Goal: Transaction & Acquisition: Book appointment/travel/reservation

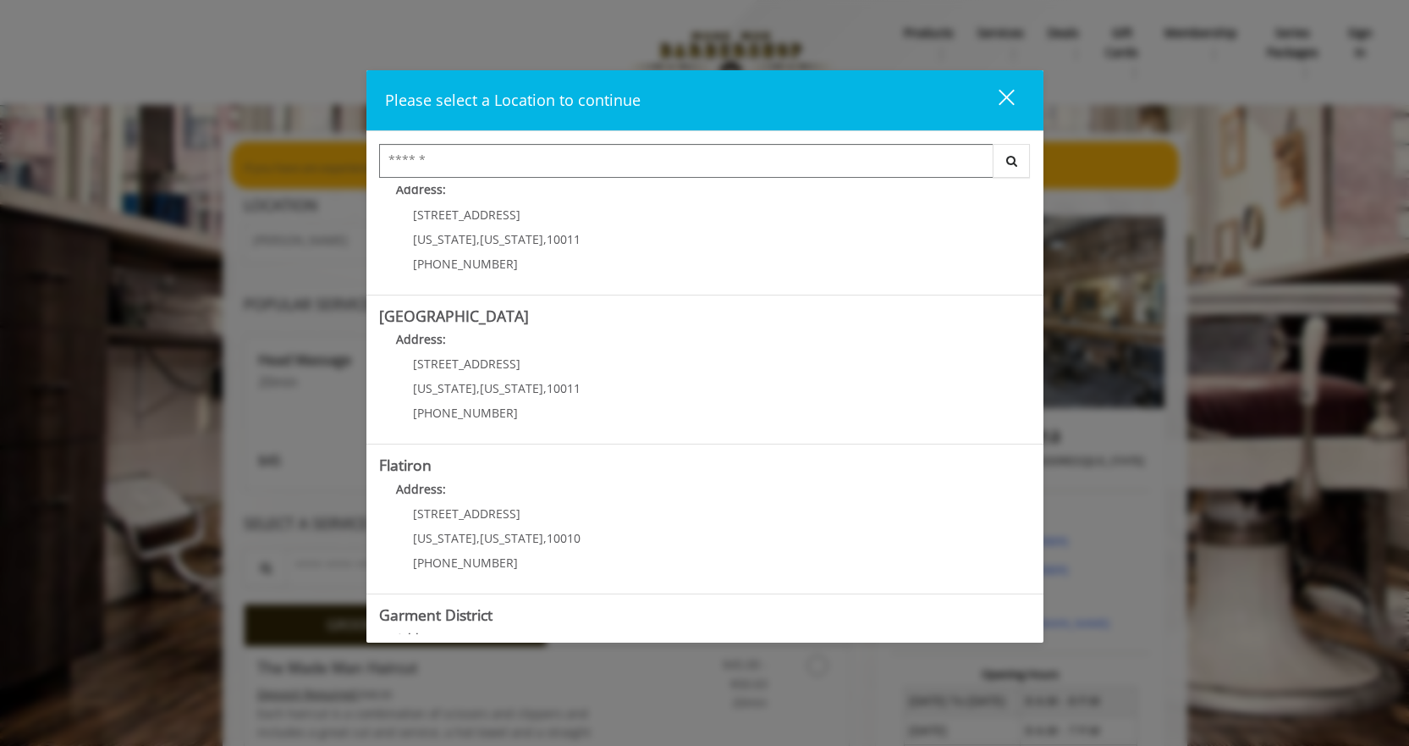
scroll to position [300, 0]
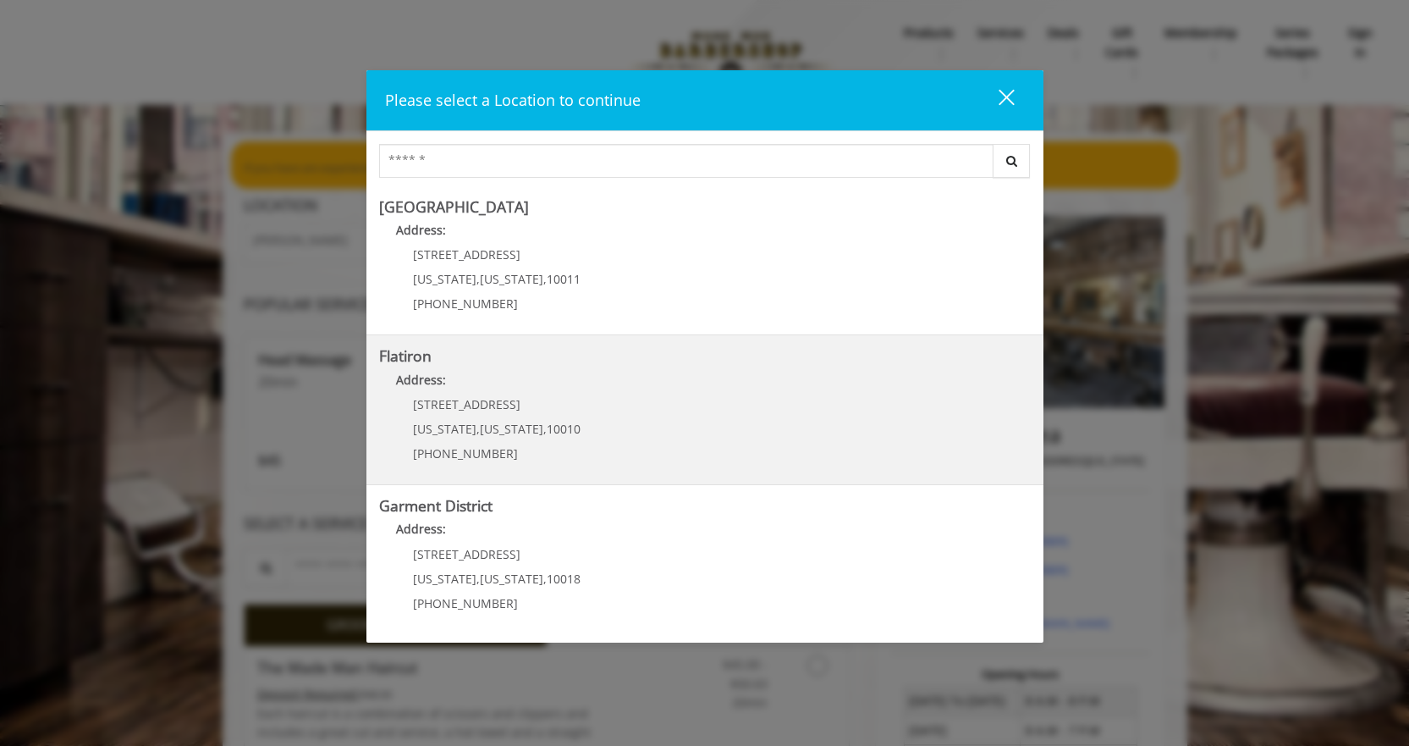
click at [528, 404] on p "[STREET_ADDRESS]" at bounding box center [497, 404] width 168 height 13
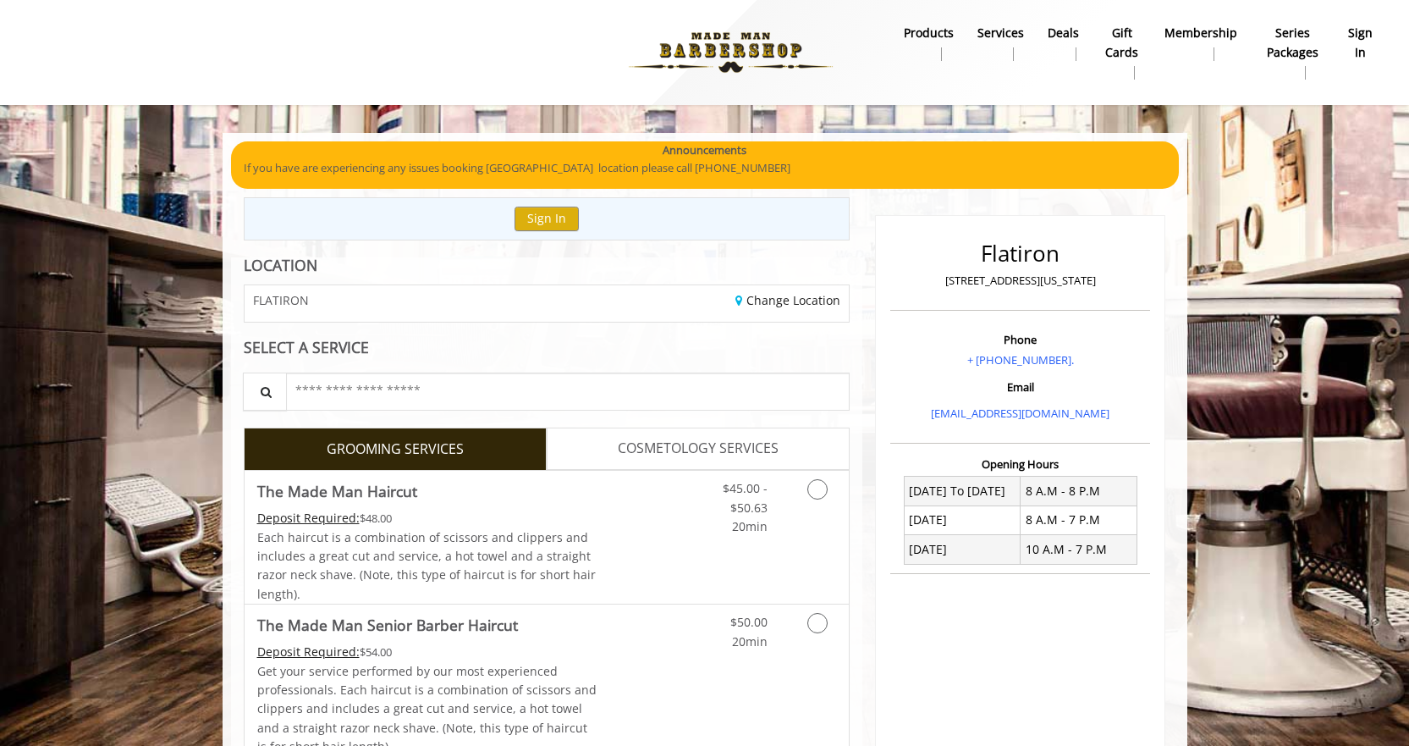
scroll to position [142, 0]
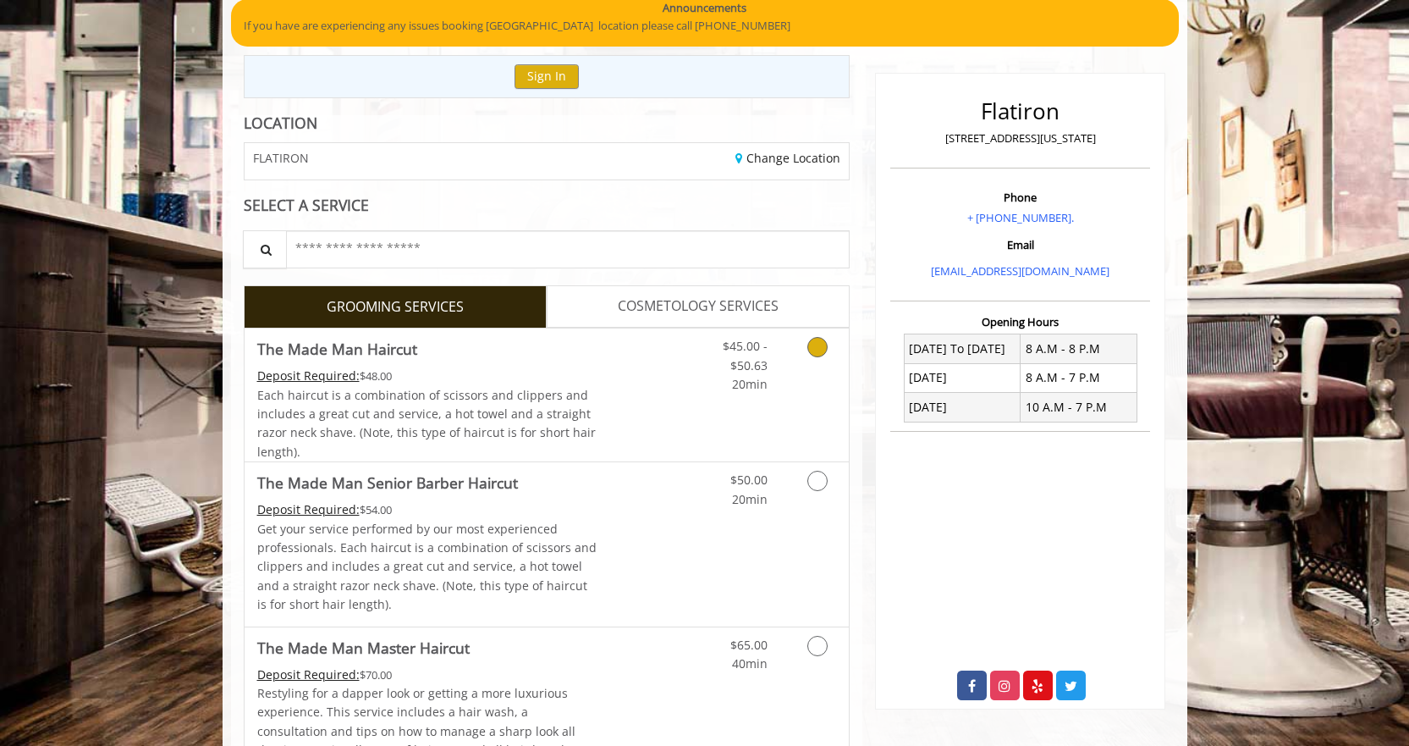
click at [795, 373] on link "Grooming services" at bounding box center [814, 360] width 43 height 65
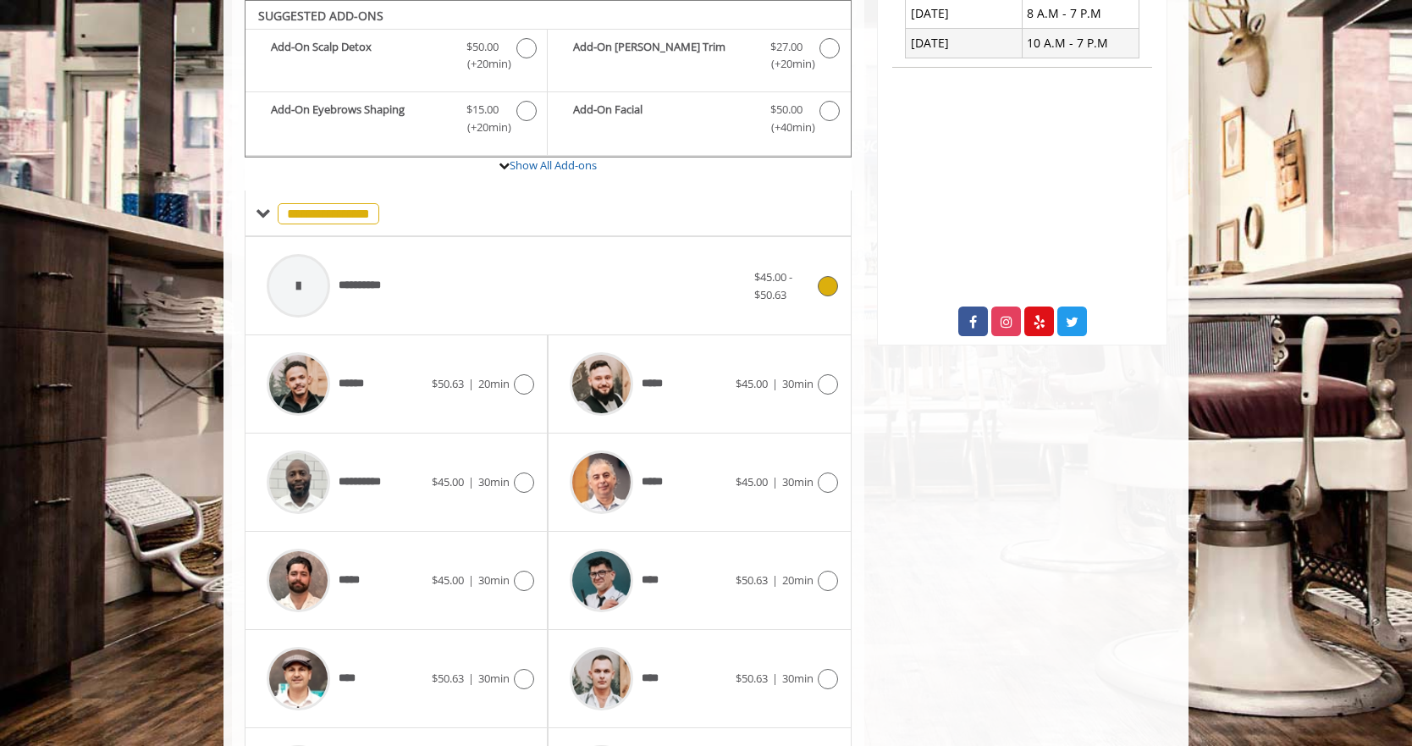
scroll to position [351, 0]
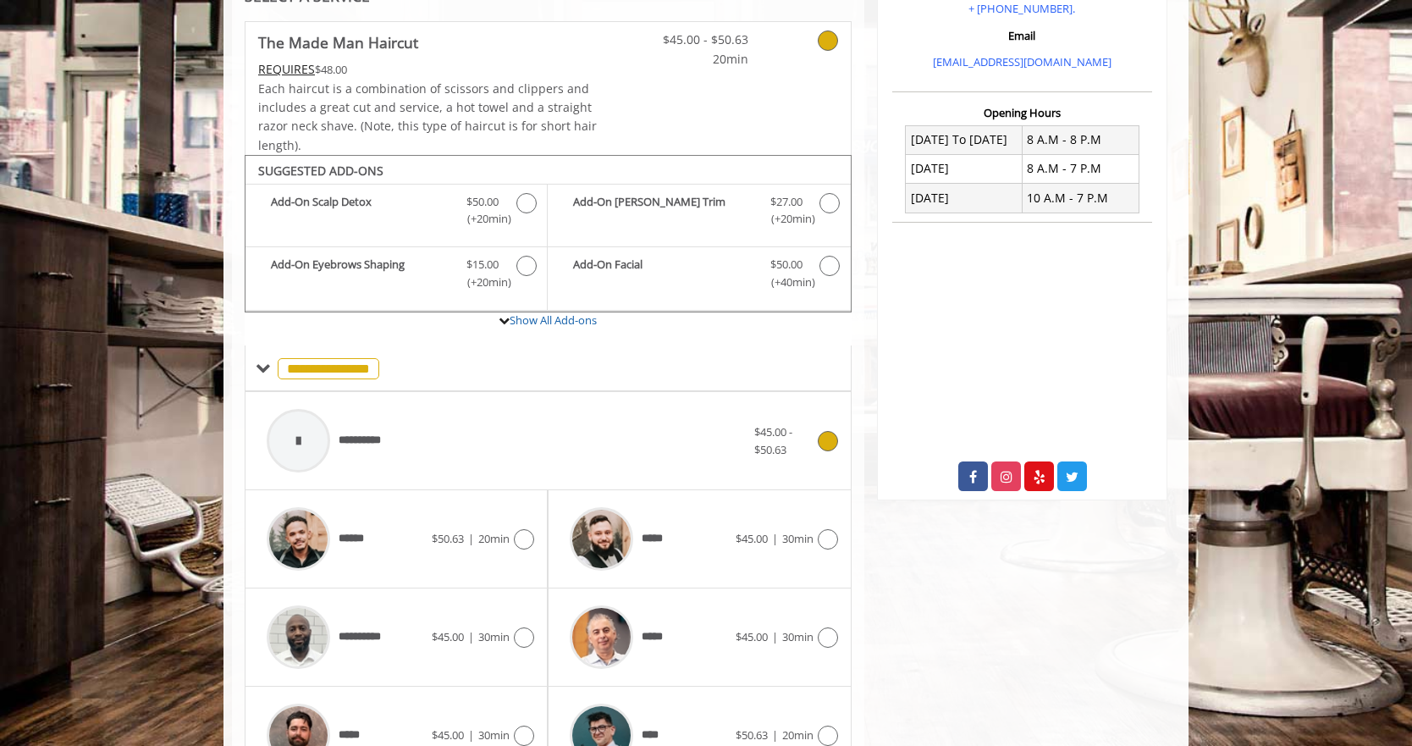
click at [483, 439] on div "**********" at bounding box center [506, 440] width 496 height 80
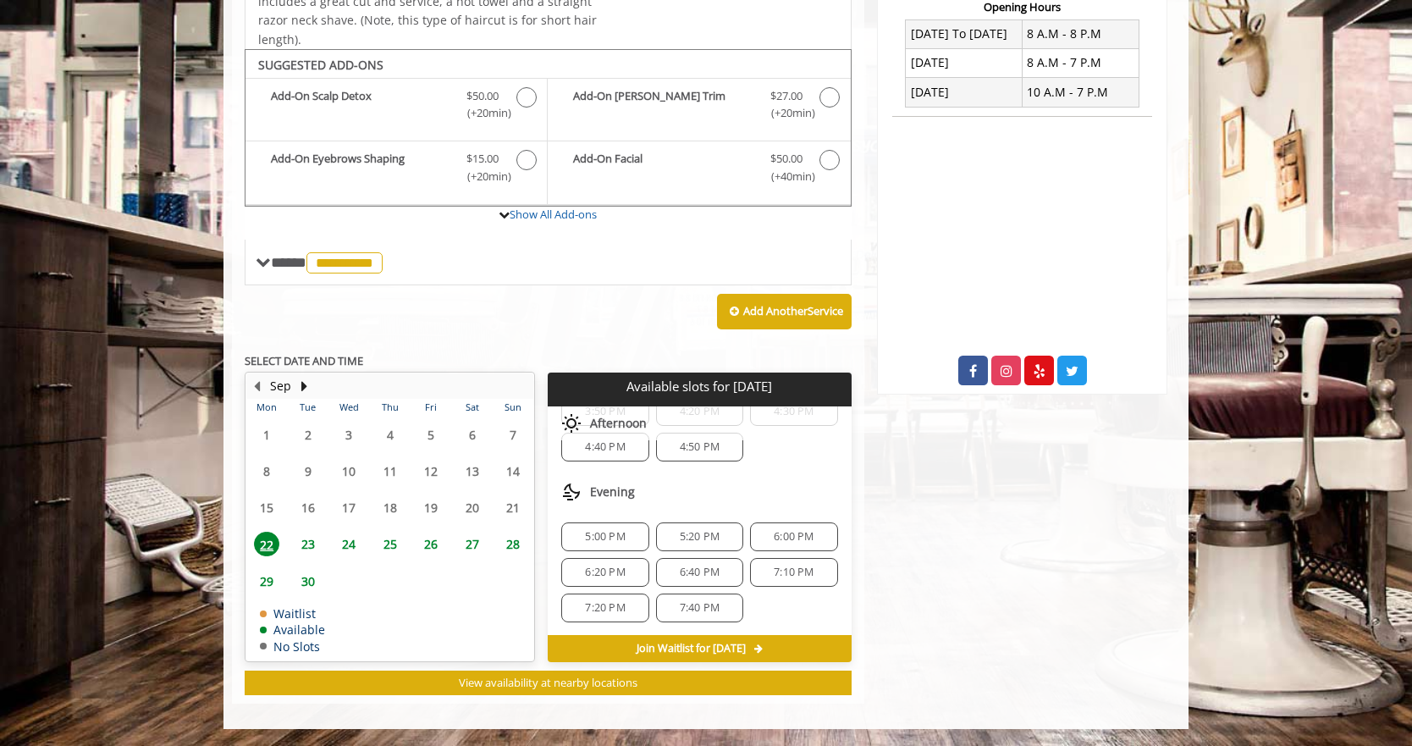
scroll to position [58, 0]
click at [620, 527] on div "5:00 PM" at bounding box center [604, 535] width 87 height 29
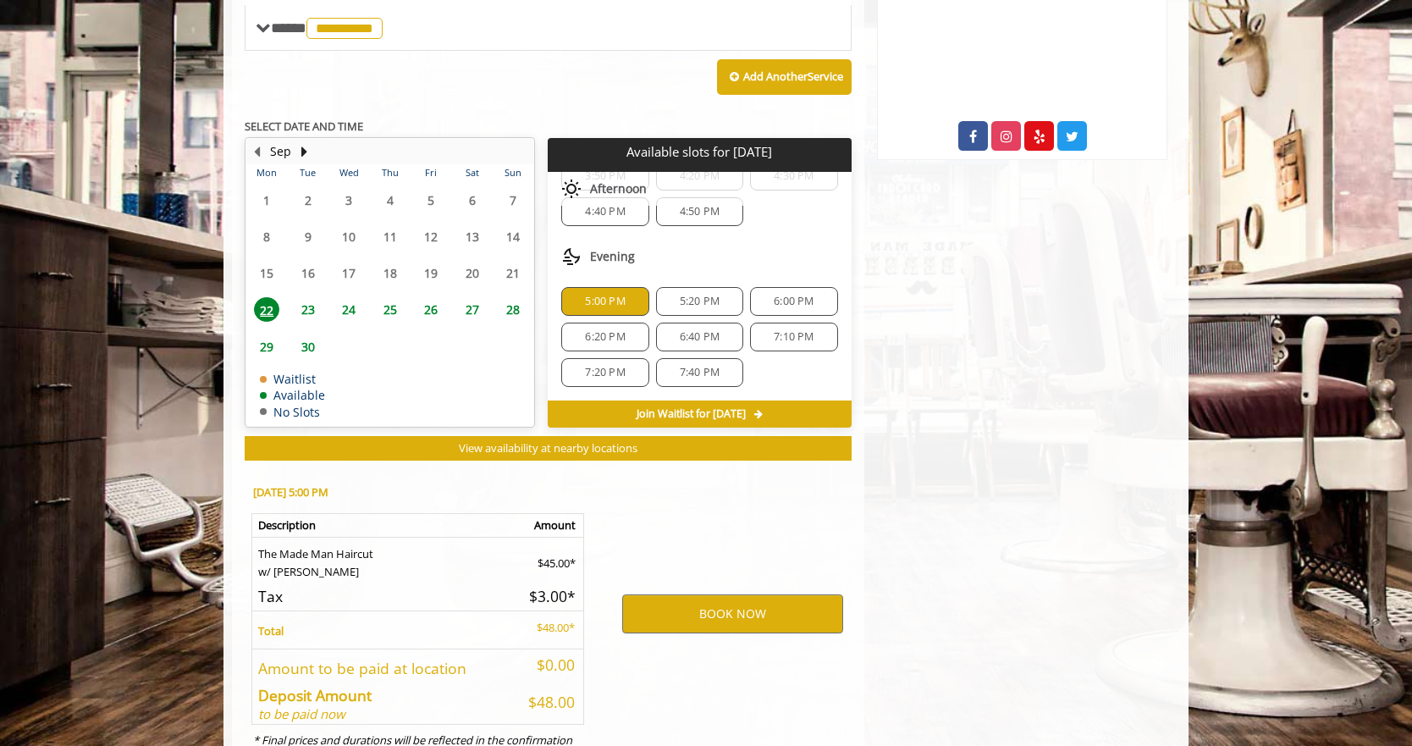
scroll to position [764, 0]
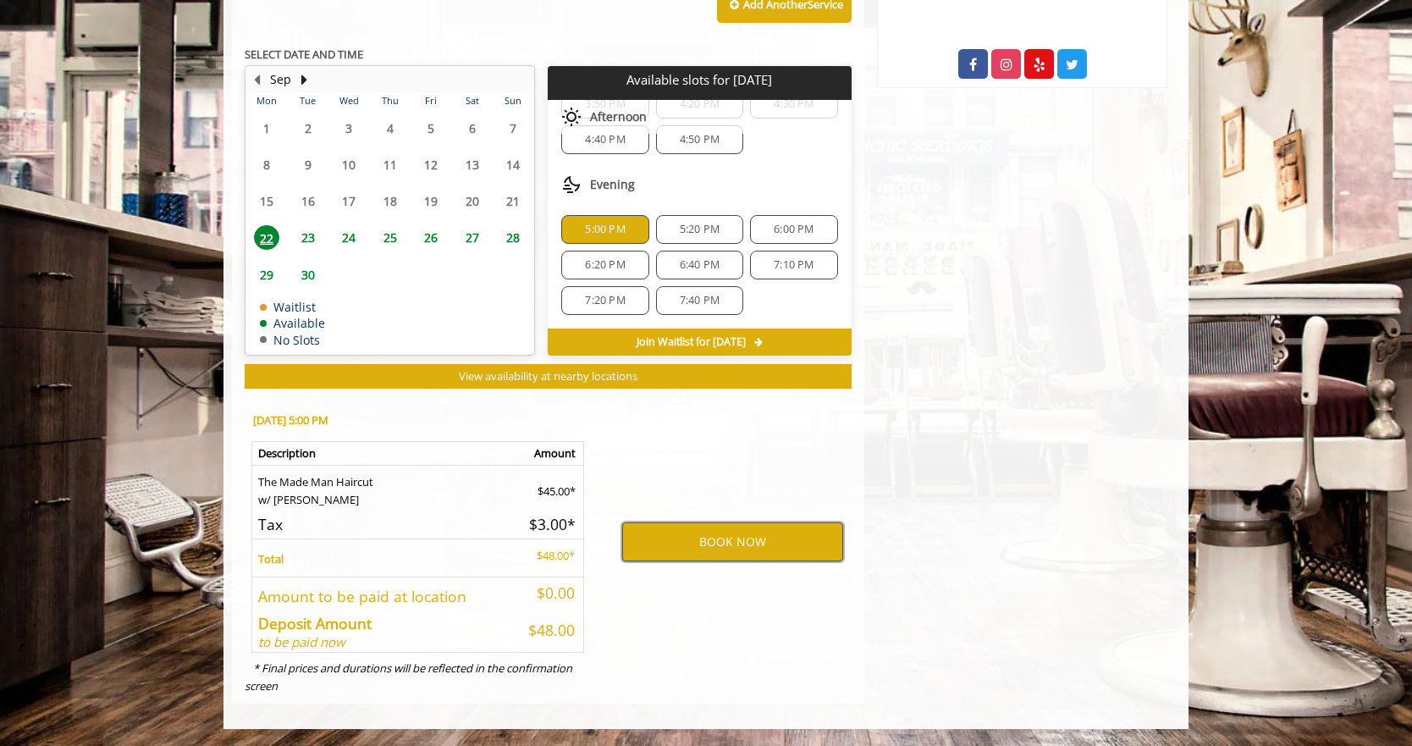
click at [645, 537] on button "BOOK NOW" at bounding box center [732, 541] width 221 height 39
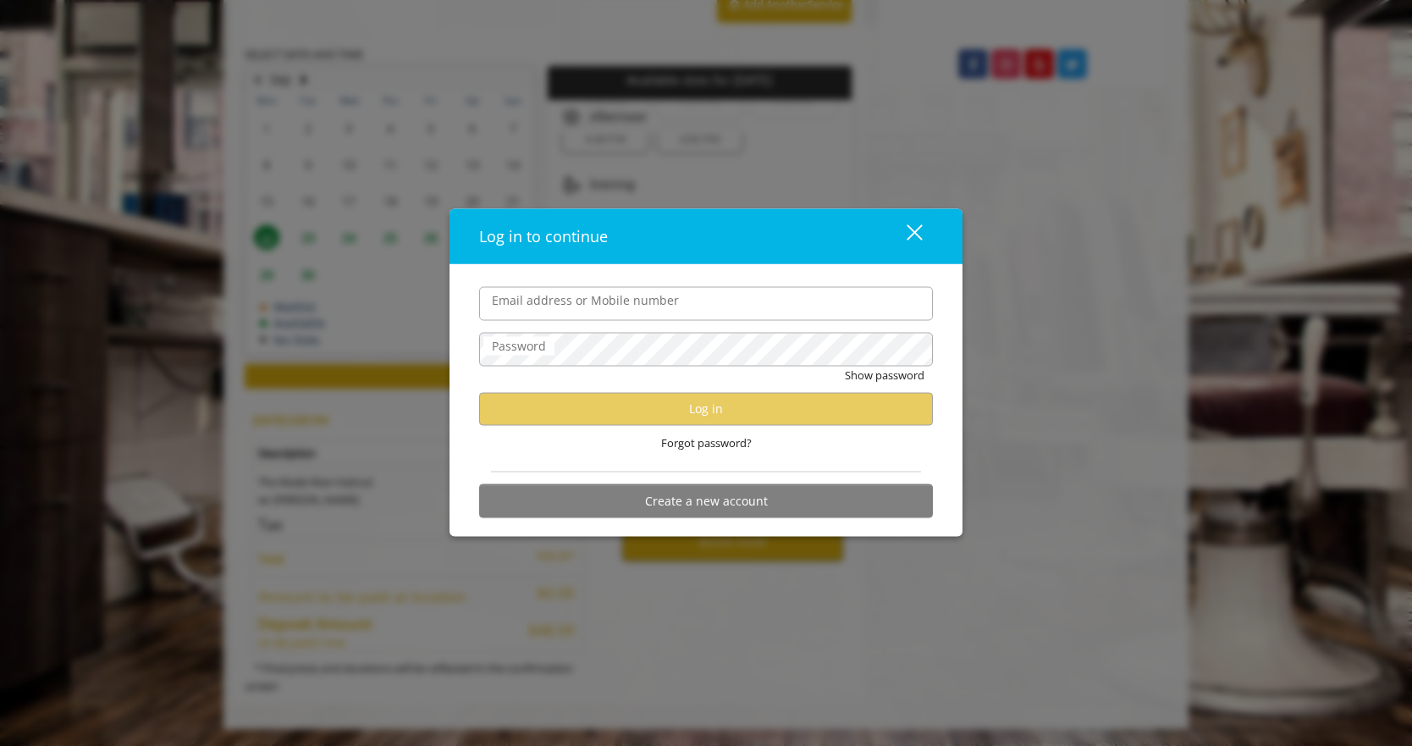
type input "**********"
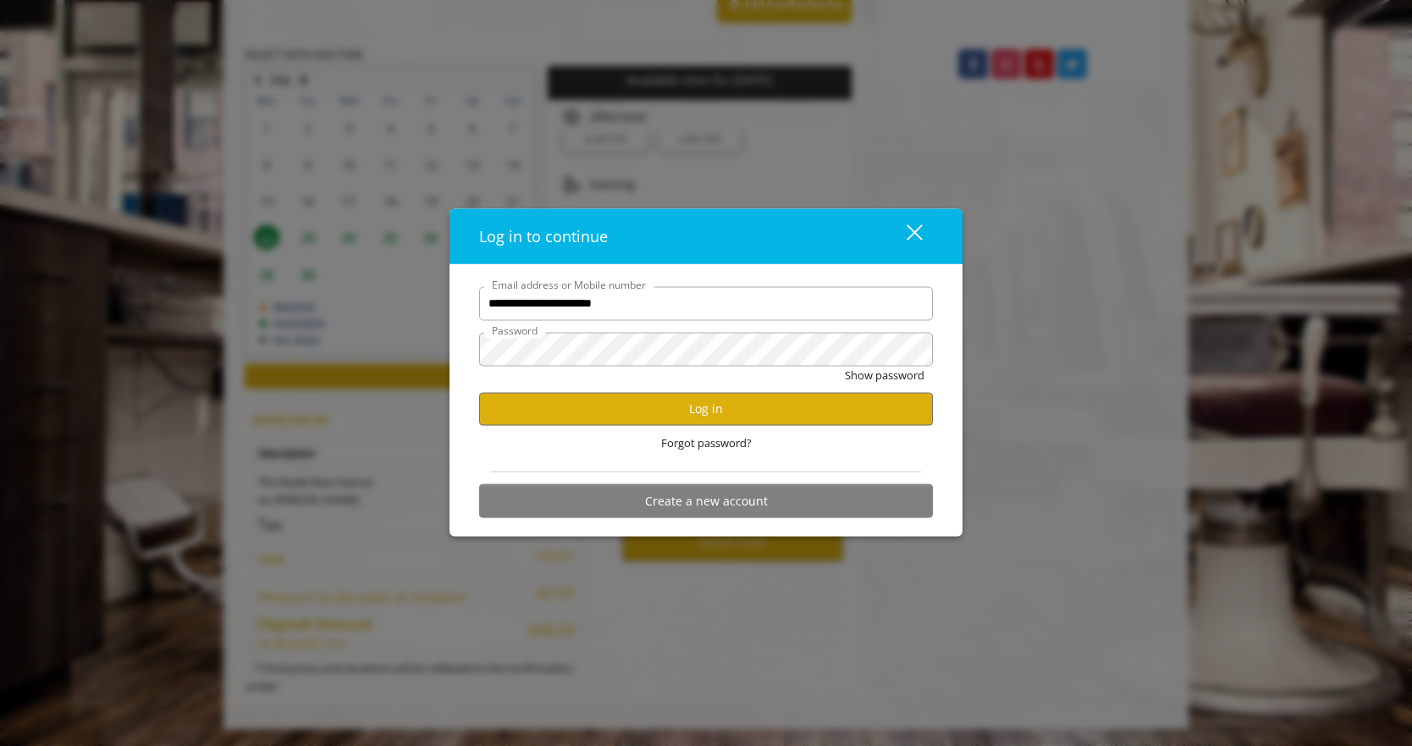
scroll to position [0, 0]
click at [615, 410] on button "Log in" at bounding box center [706, 408] width 454 height 33
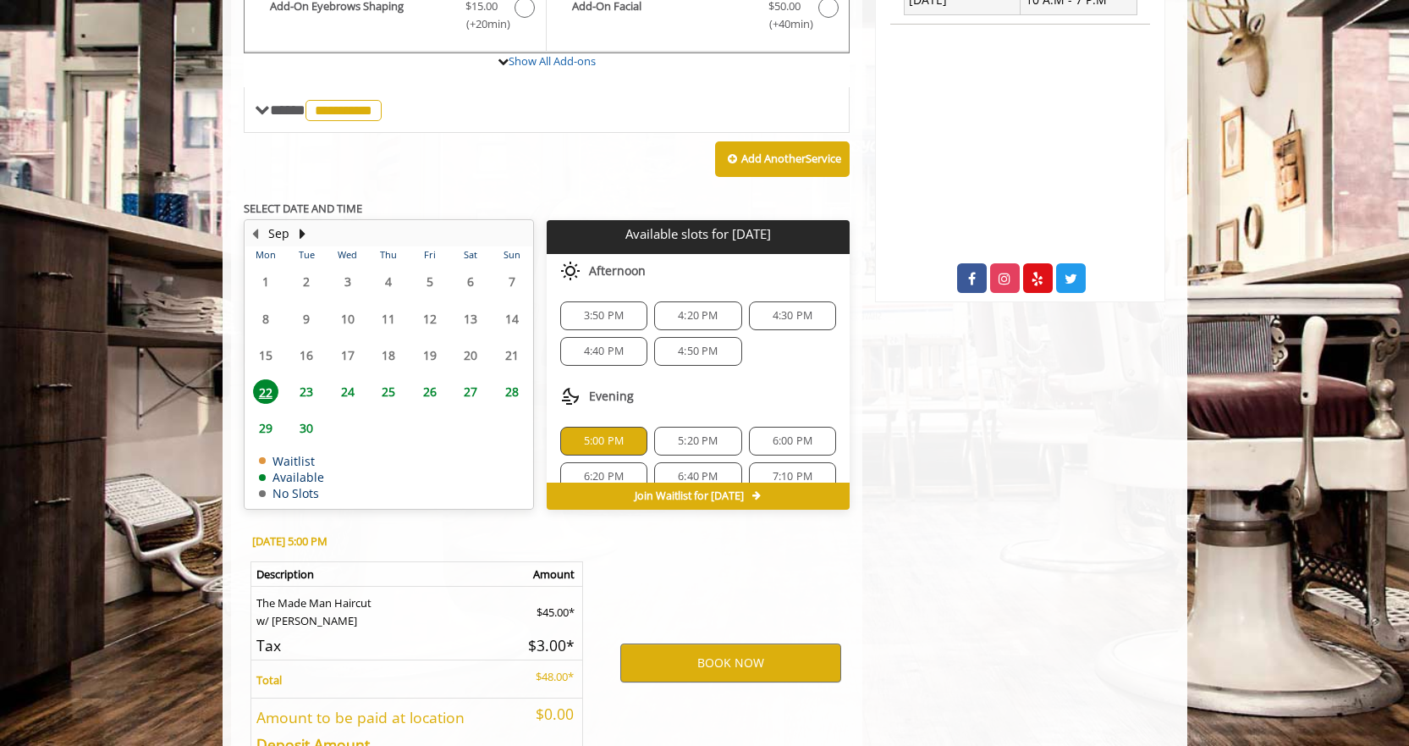
scroll to position [670, 0]
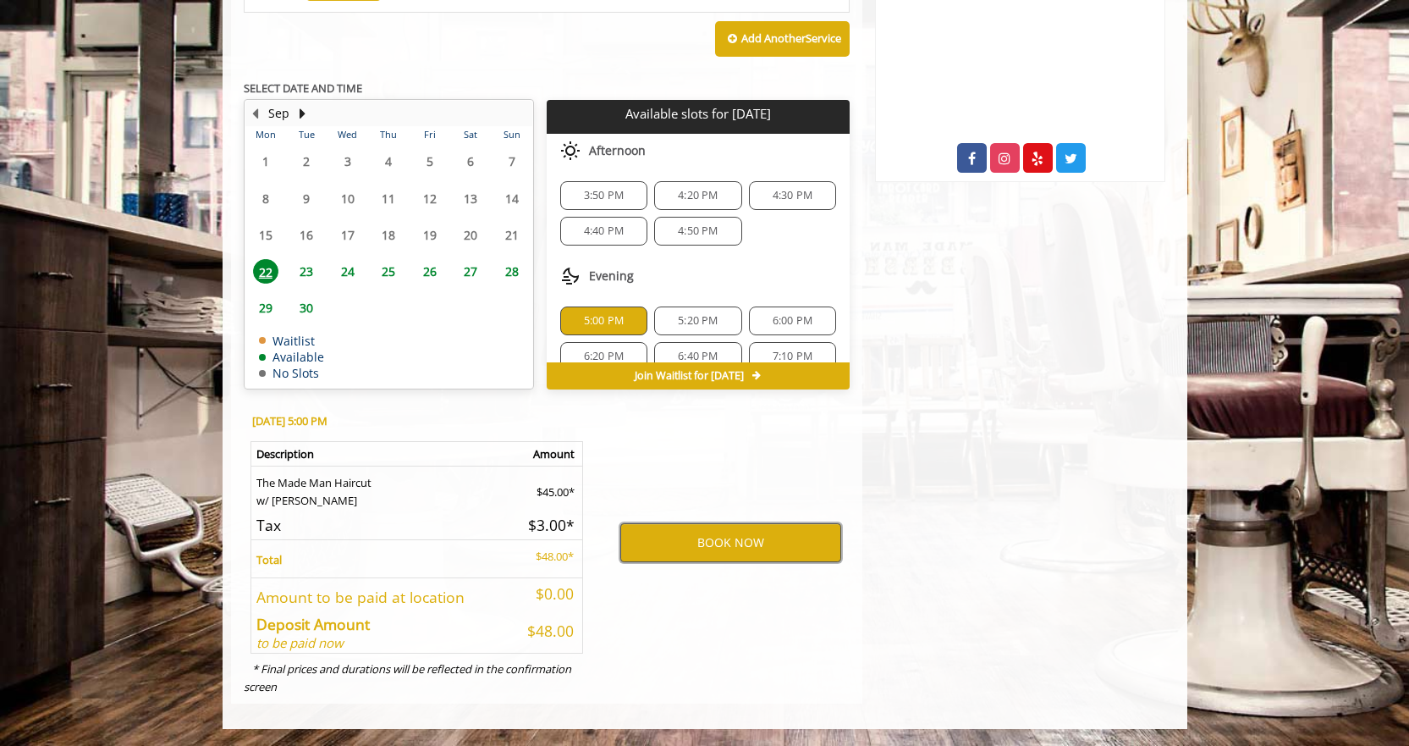
click at [793, 552] on button "BOOK NOW" at bounding box center [730, 542] width 221 height 39
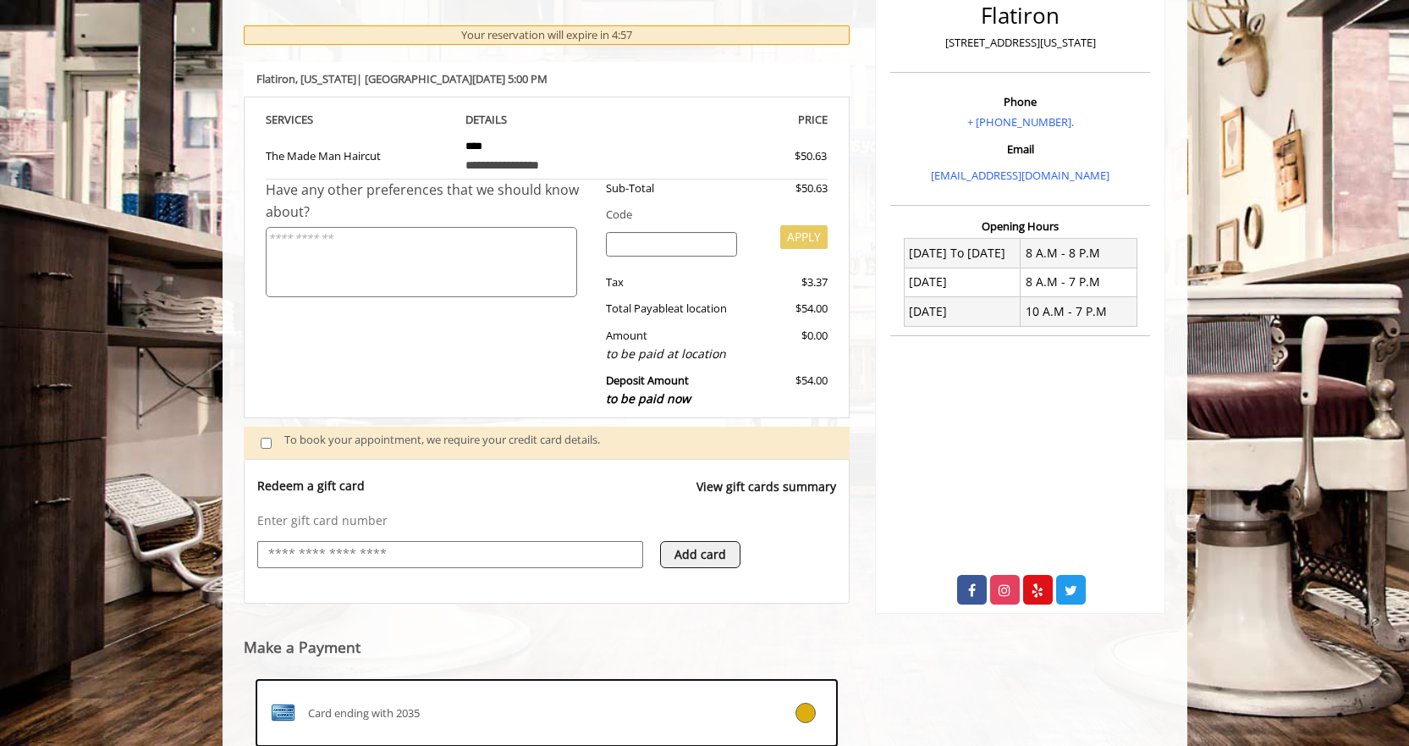
scroll to position [454, 0]
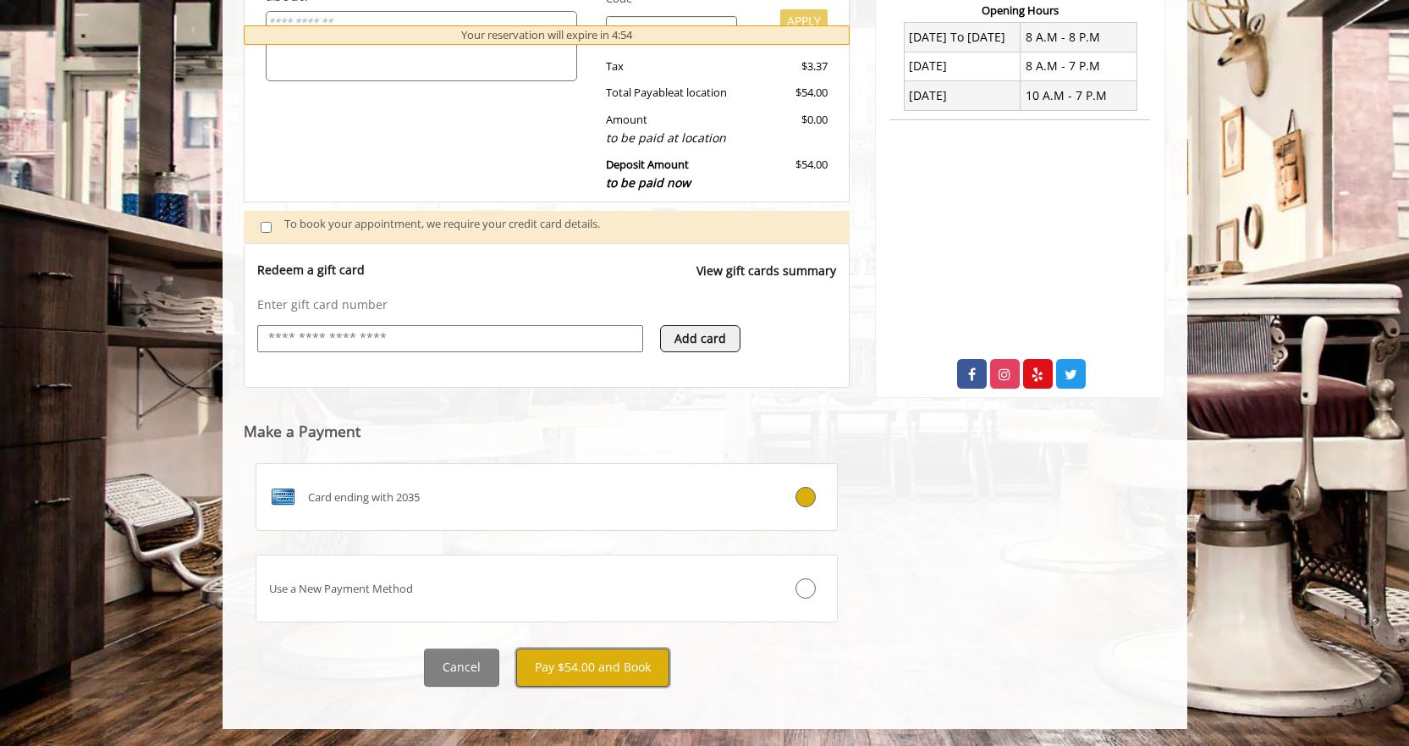
click at [568, 665] on button "Pay $54.00 and Book" at bounding box center [592, 667] width 153 height 38
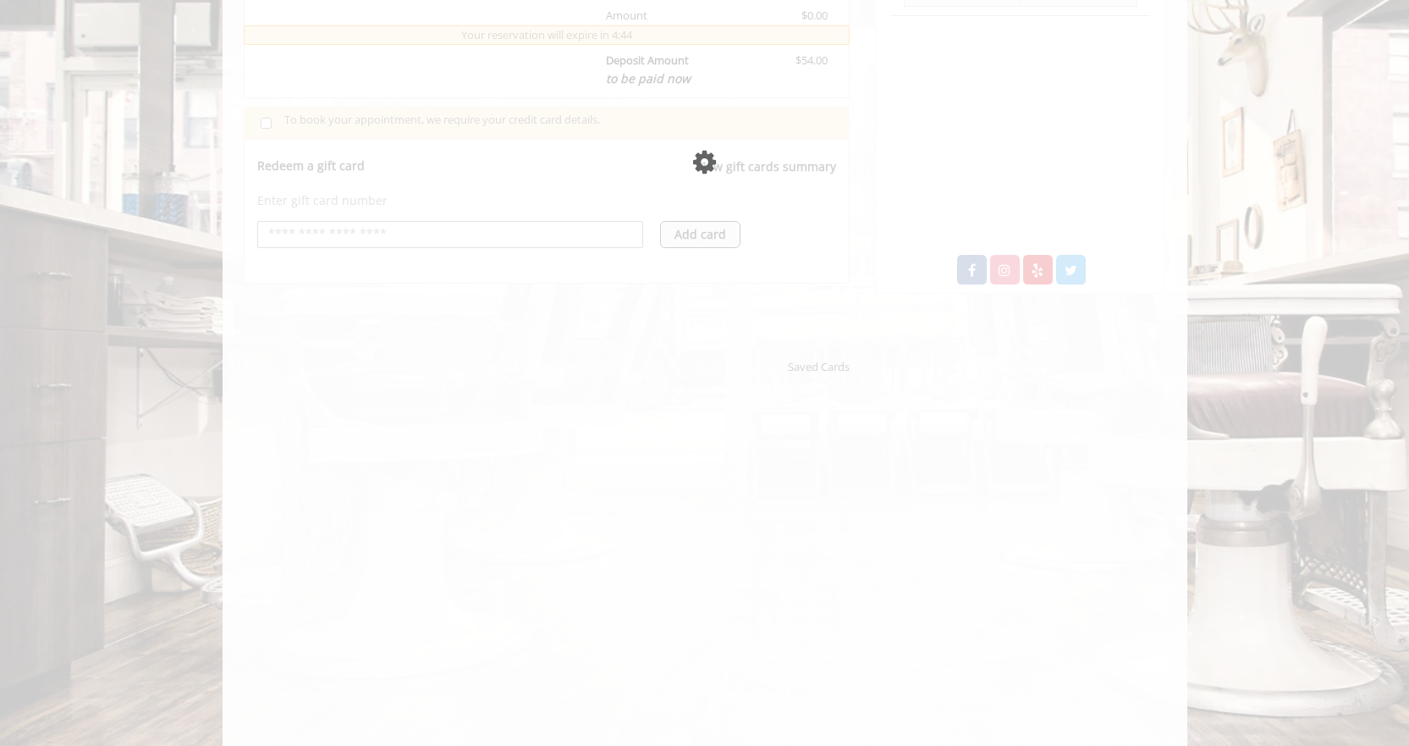
scroll to position [559, 0]
